Goal: Navigation & Orientation: Find specific page/section

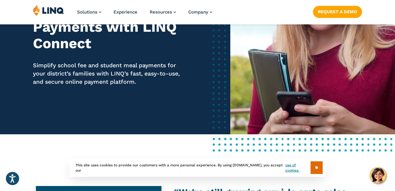
scroll to position [88, 0]
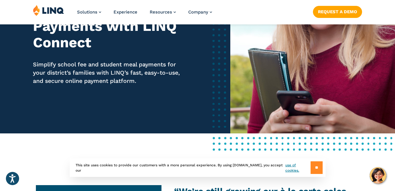
click at [317, 167] on input "**" at bounding box center [317, 167] width 12 height 13
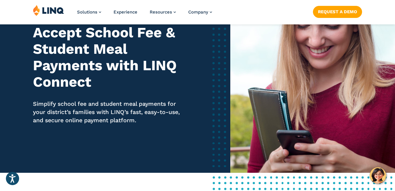
scroll to position [0, 0]
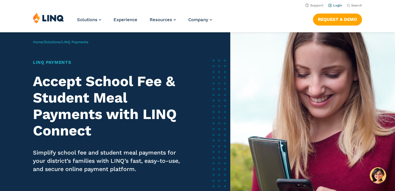
click at [334, 4] on link "Login" at bounding box center [335, 6] width 14 height 4
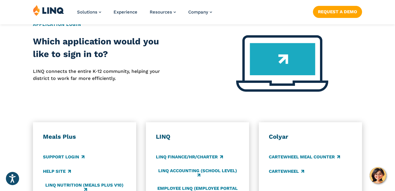
scroll to position [265, 0]
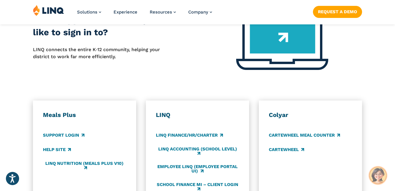
click at [379, 175] on img "Hello, have a question? Let’s chat." at bounding box center [378, 175] width 16 height 16
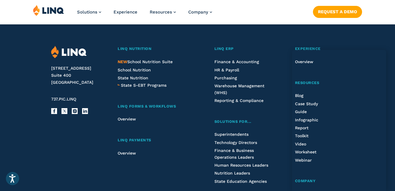
scroll to position [647, 0]
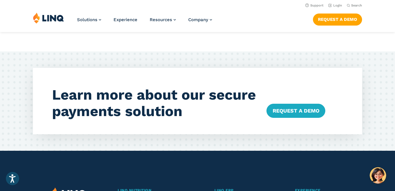
scroll to position [1323, 0]
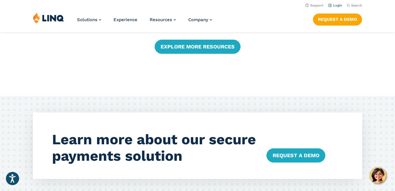
click at [336, 4] on link "Login" at bounding box center [335, 6] width 14 height 4
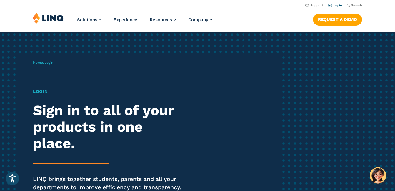
click at [335, 6] on link "Login" at bounding box center [335, 6] width 14 height 4
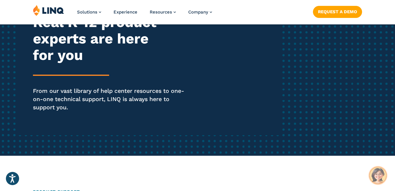
click at [377, 178] on img "Hello, have a question? Let’s chat." at bounding box center [378, 175] width 16 height 16
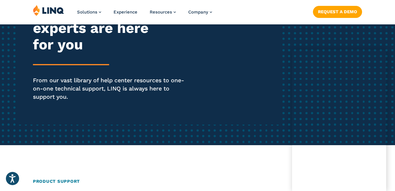
scroll to position [104, 0]
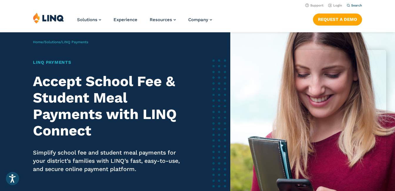
click at [358, 5] on span "Search" at bounding box center [356, 6] width 11 height 4
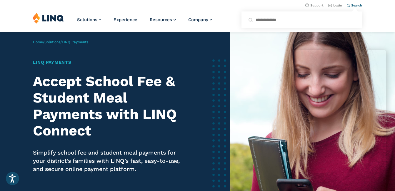
click at [383, 22] on div "Solutions Nutrition Overview NEW School Nutrition Suite School Nutrition State …" at bounding box center [197, 21] width 395 height 19
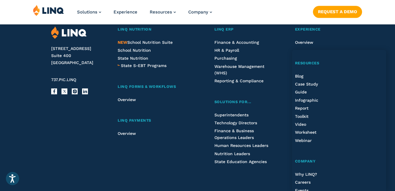
scroll to position [1641, 0]
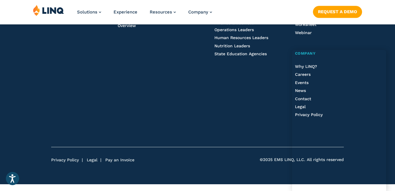
click at [241, 122] on div "LINQ ERP Finance & Accounting HR & Payroll Purchasing Warehouse Management (WHS…" at bounding box center [243, 26] width 59 height 214
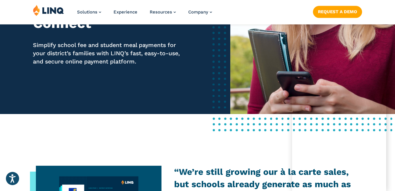
scroll to position [0, 0]
